Goal: Navigation & Orientation: Find specific page/section

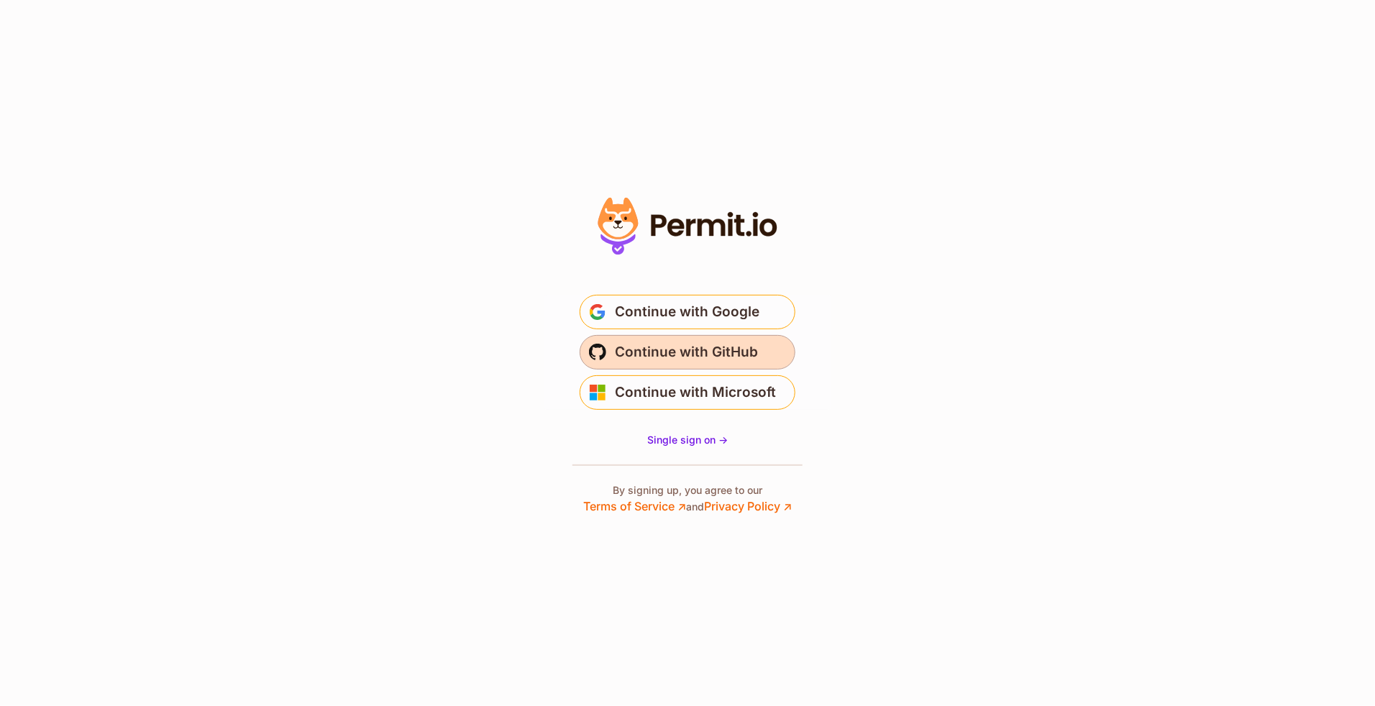
click at [707, 345] on span "Continue with GitHub" at bounding box center [686, 352] width 143 height 23
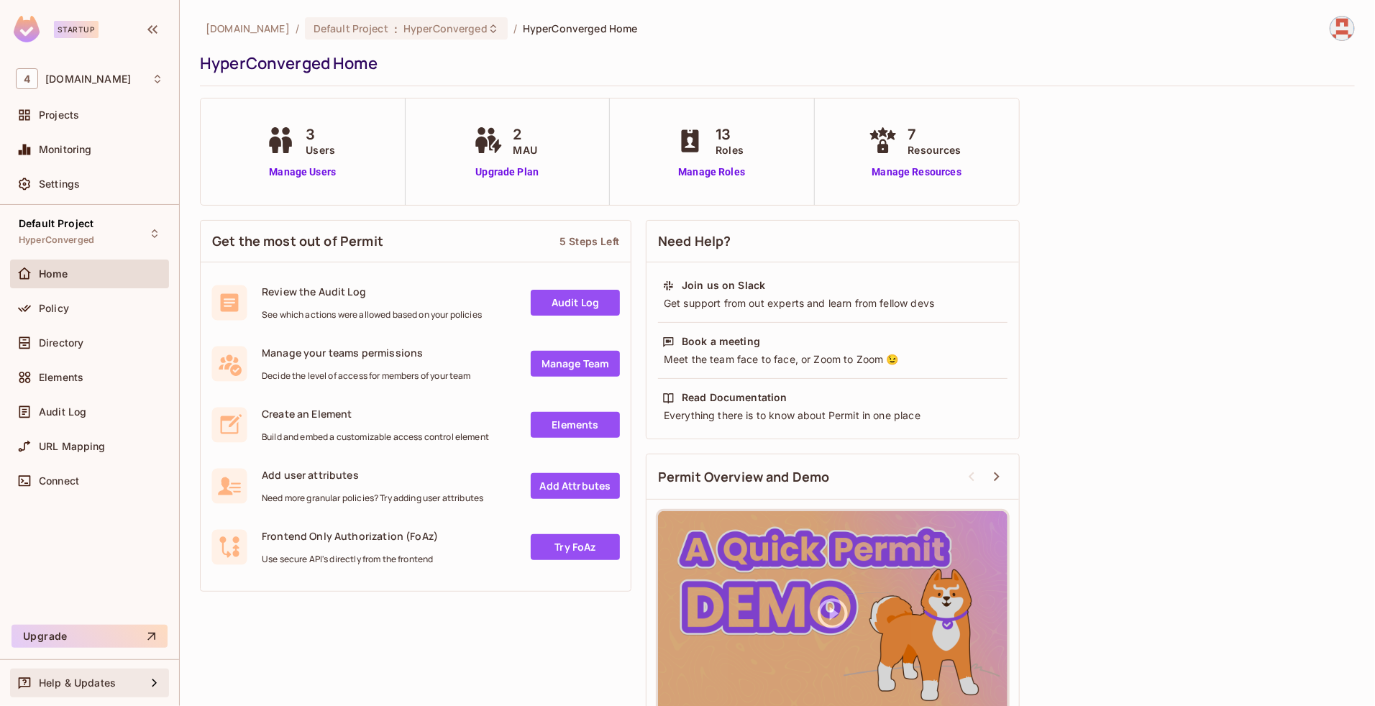
click at [97, 686] on span "Help & Updates" at bounding box center [77, 684] width 77 height 12
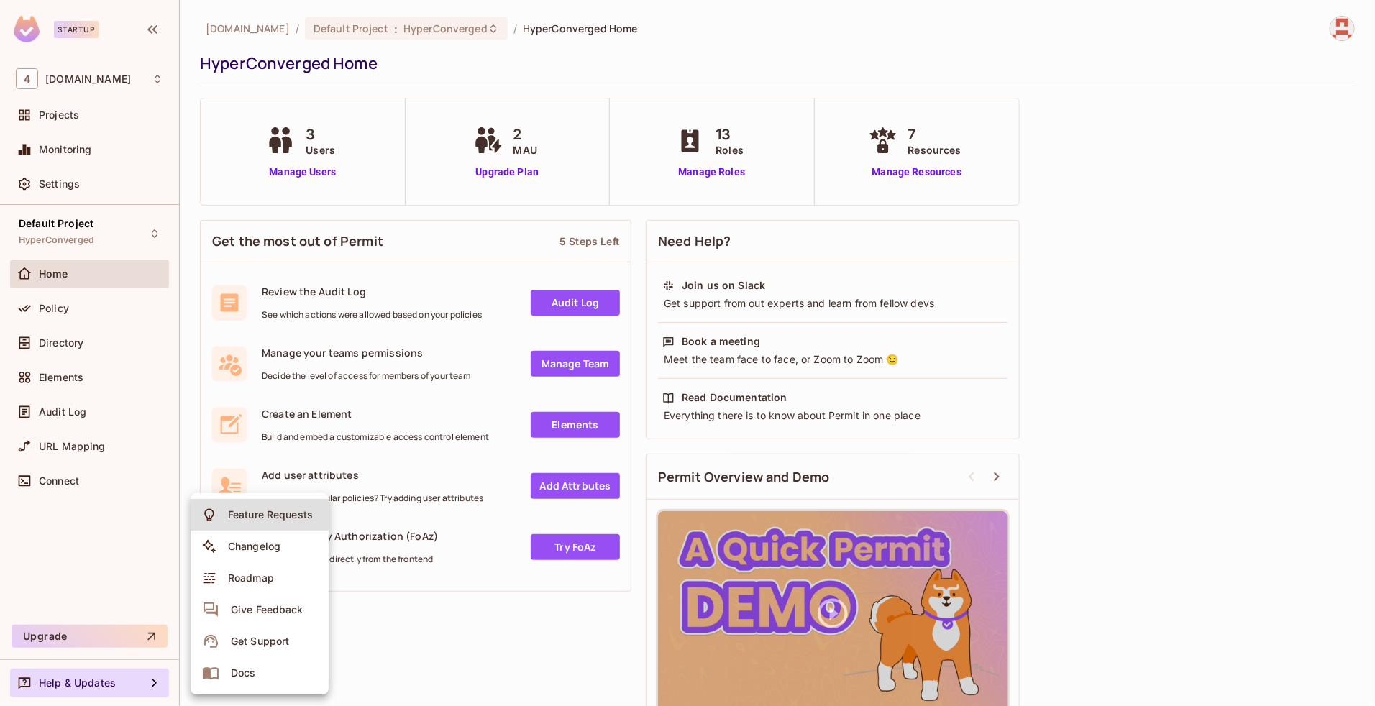
click at [260, 670] on li "Docs" at bounding box center [260, 673] width 138 height 32
